Goal: Information Seeking & Learning: Find specific page/section

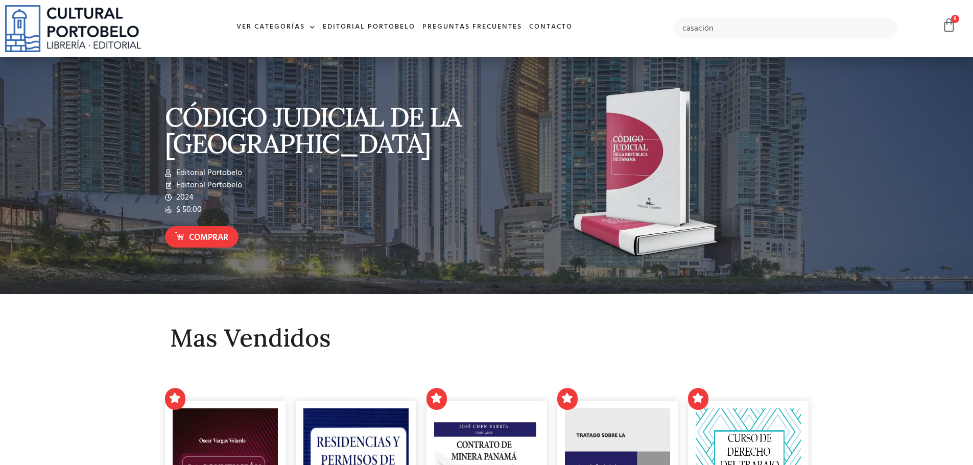
type input "casación"
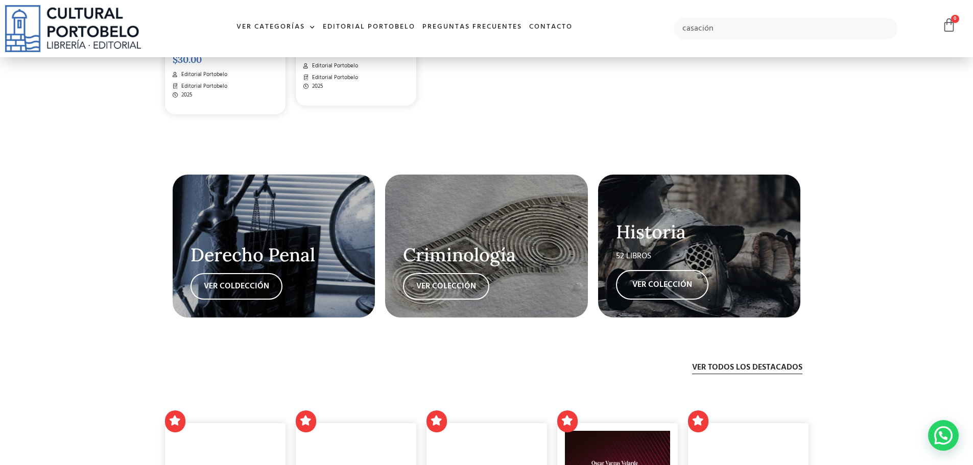
scroll to position [1532, 0]
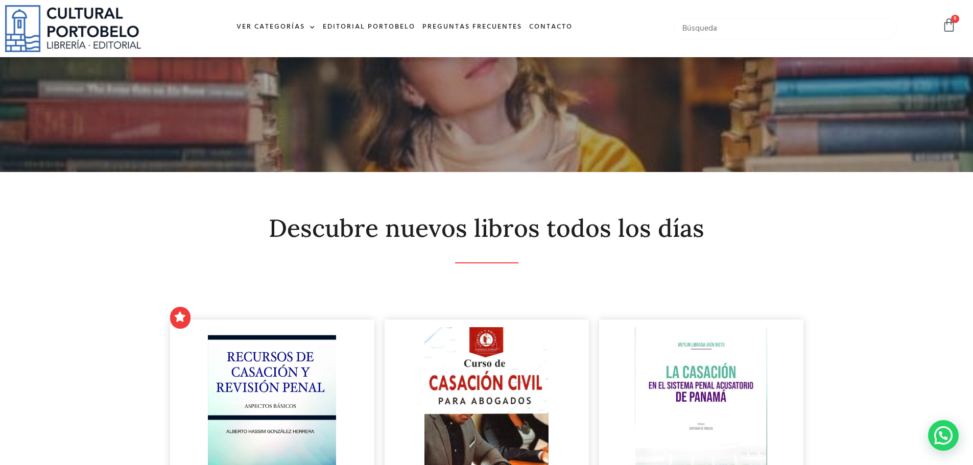
click at [738, 25] on input "text" at bounding box center [786, 28] width 224 height 21
type input "recursos"
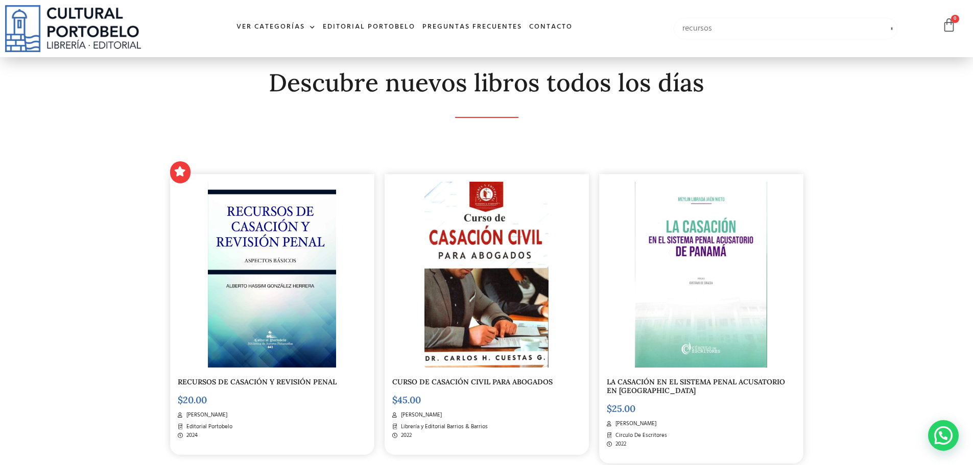
scroll to position [358, 0]
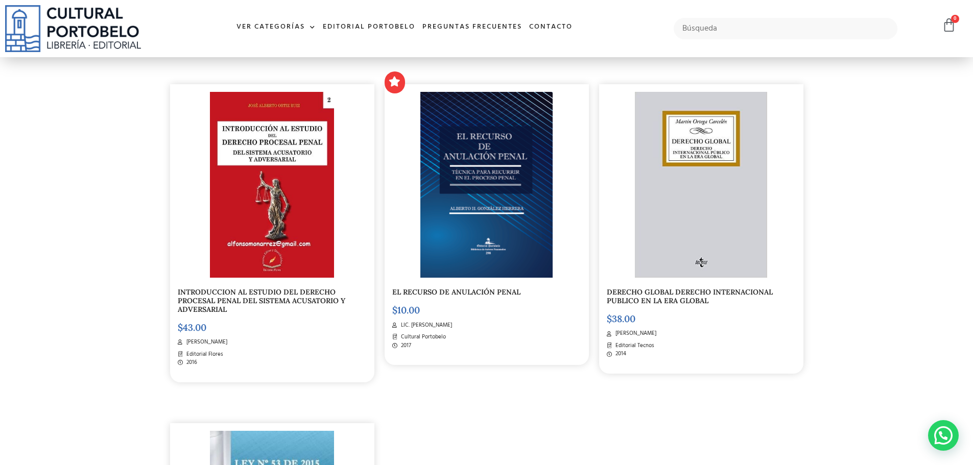
scroll to position [1685, 0]
